Goal: Find specific page/section: Find specific page/section

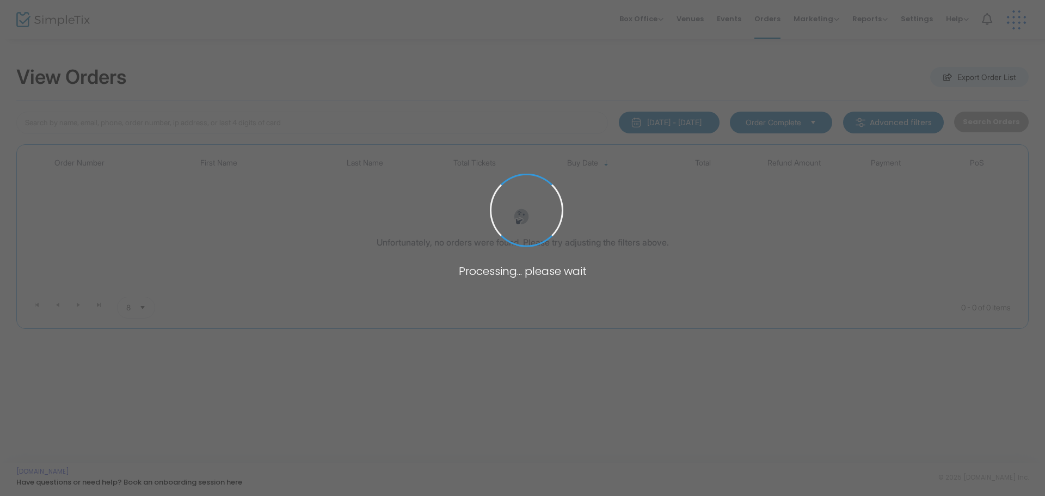
type input "E-1F9B4C48-9"
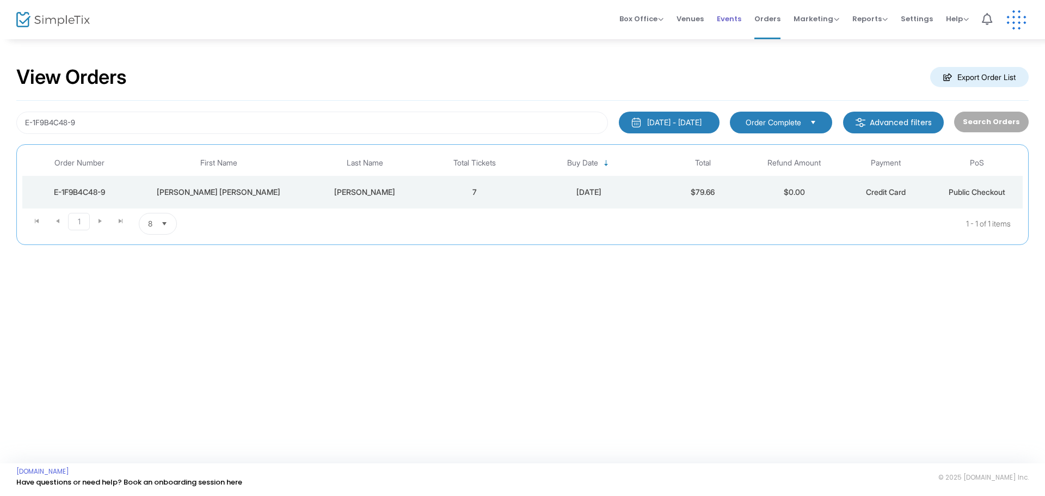
click at [732, 16] on span "Events" at bounding box center [729, 19] width 24 height 28
